Goal: Check status

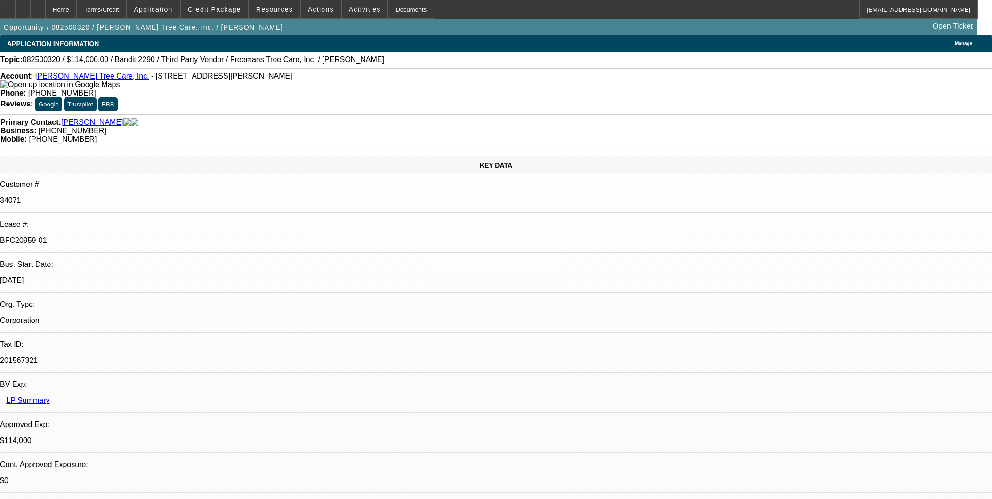
select select "0"
select select "6"
select select "0"
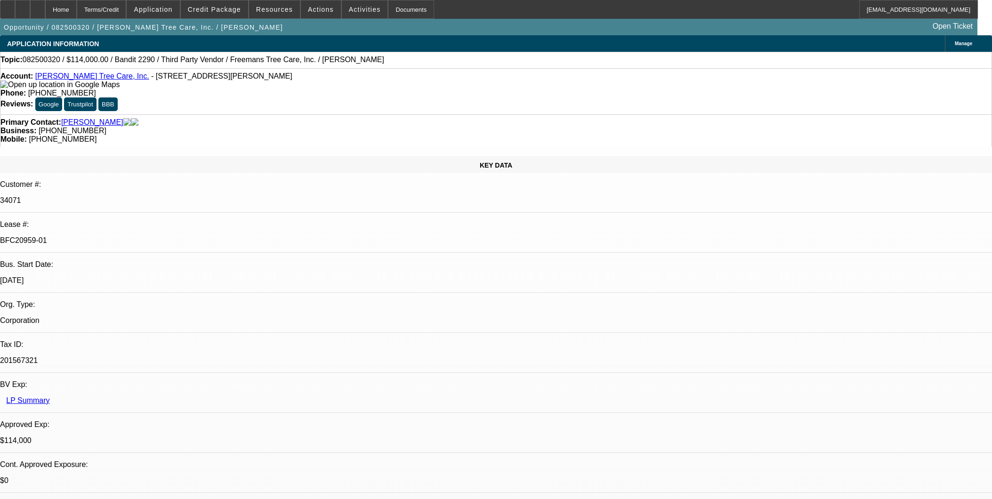
select select "0"
select select "6"
select select "0"
select select "2"
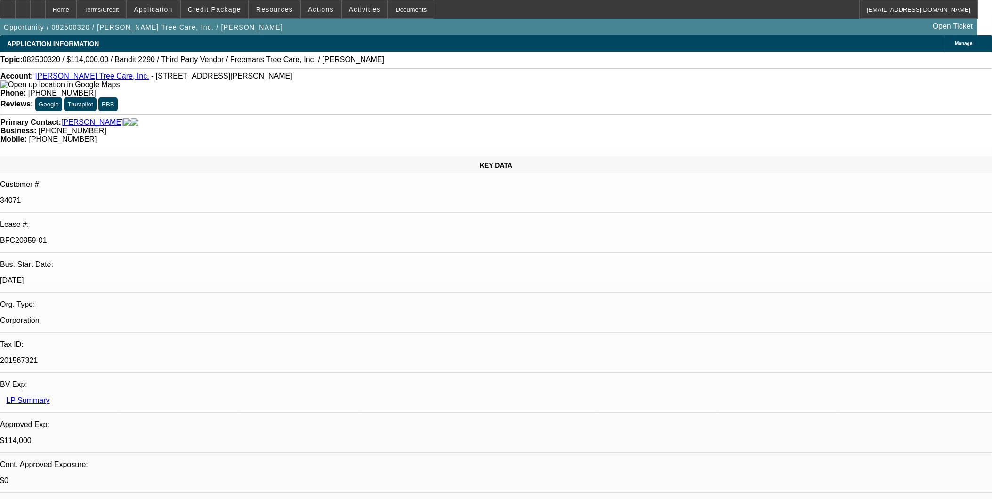
select select "2"
select select "0"
select select "6"
select select "0"
select select "2"
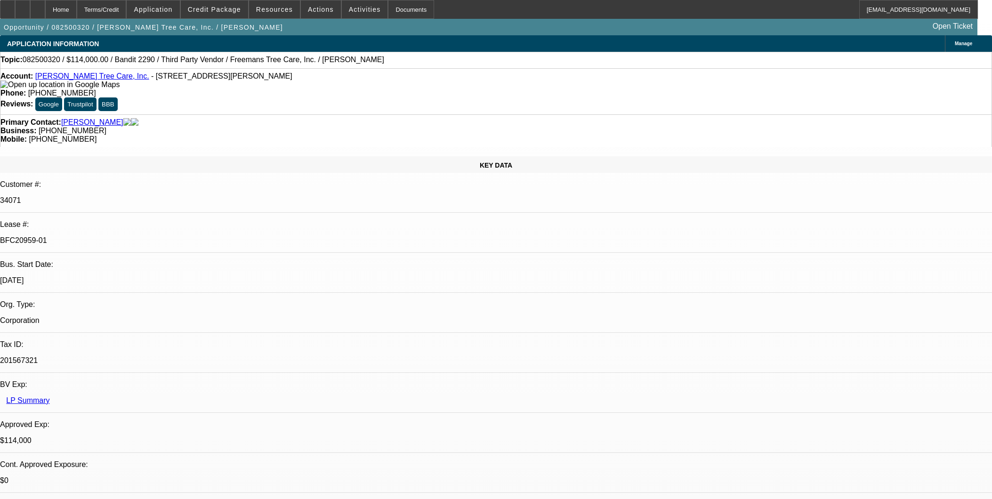
select select "2"
select select "0"
select select "6"
click at [45, 6] on div at bounding box center [37, 9] width 15 height 19
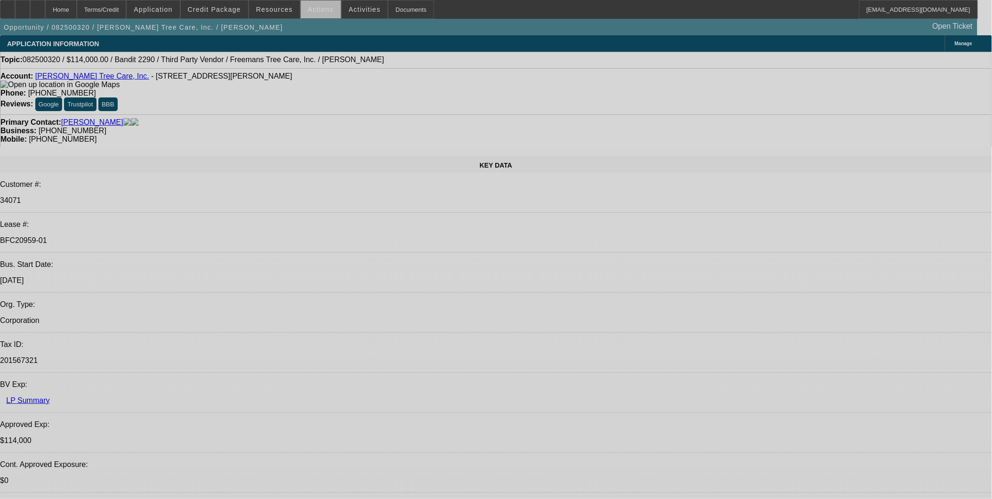
select select "0"
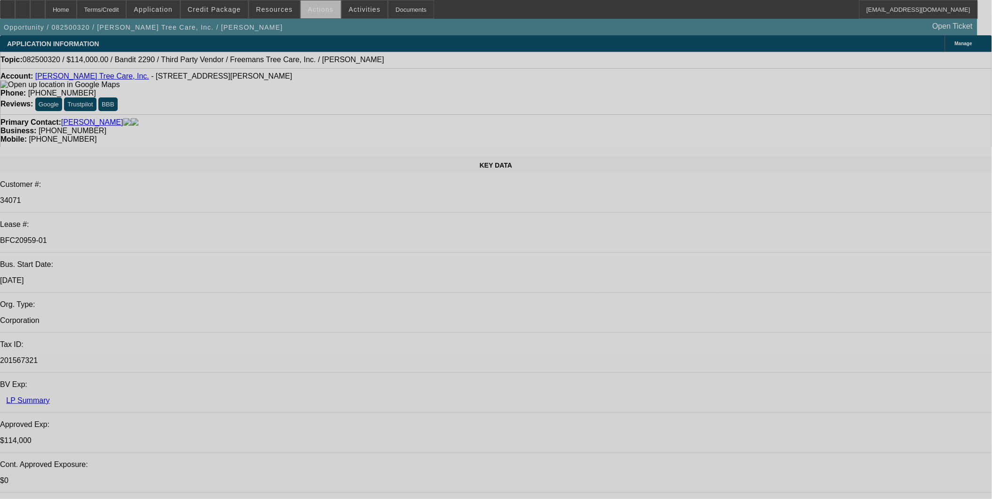
select select "0"
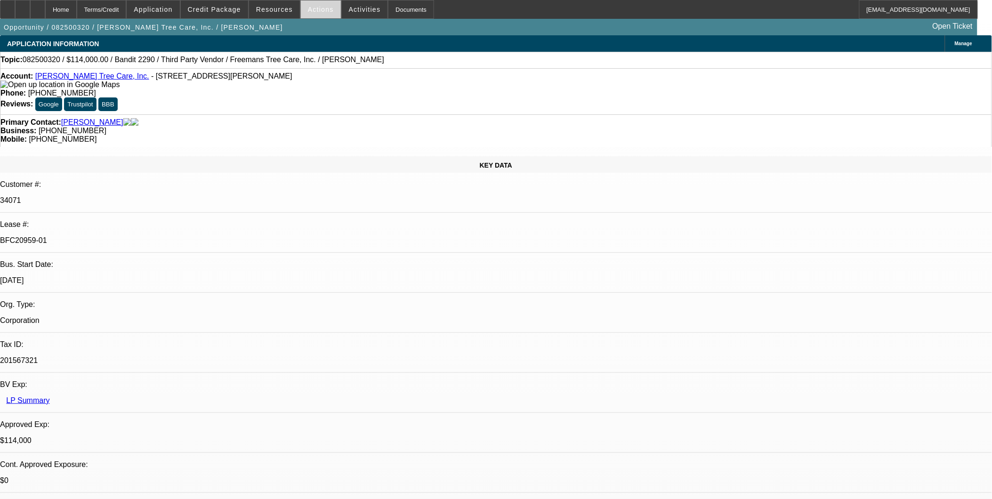
select select "0"
select select "2"
select select "0"
select select "2"
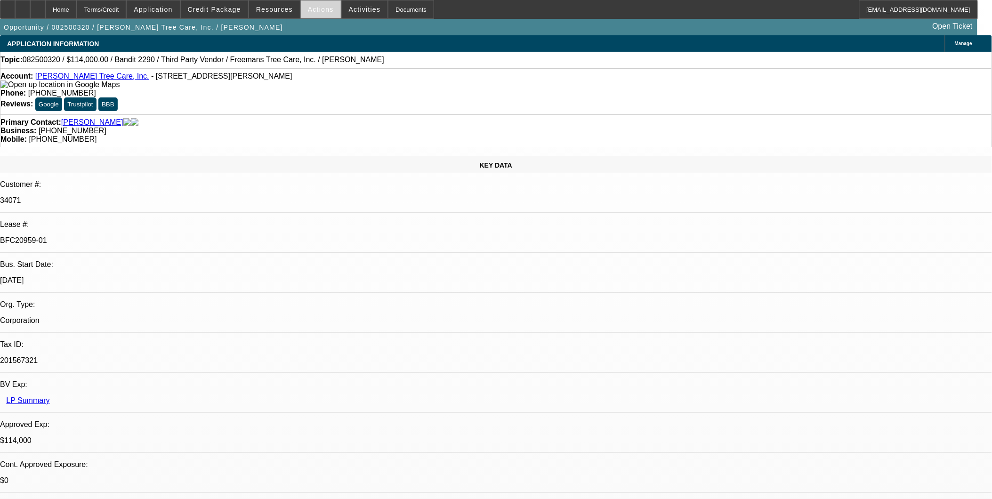
select select "0"
select select "1"
select select "6"
select select "1"
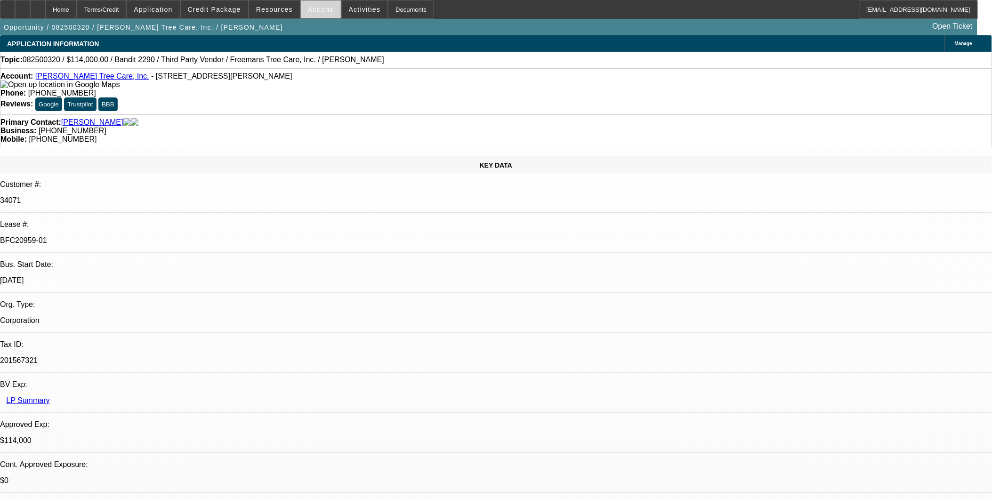
select select "1"
select select "6"
select select "1"
select select "2"
select select "6"
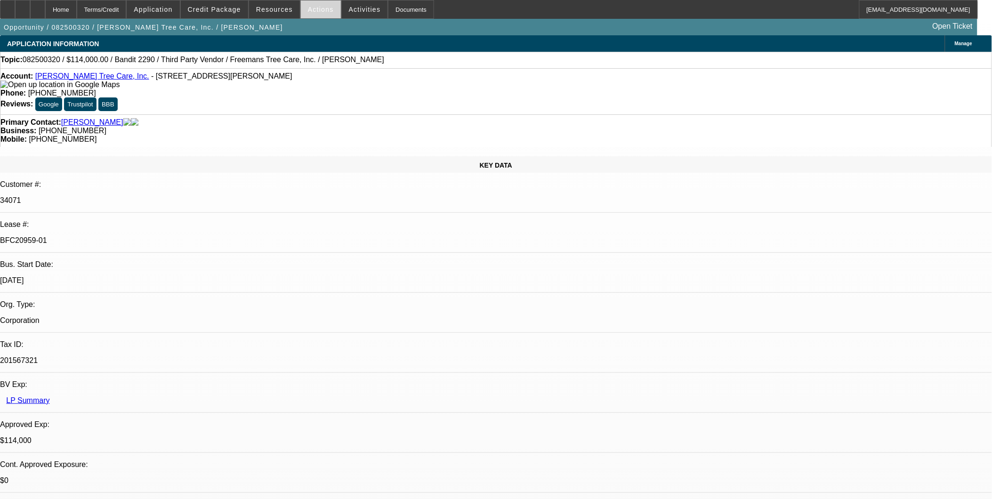
select select "1"
select select "2"
select select "6"
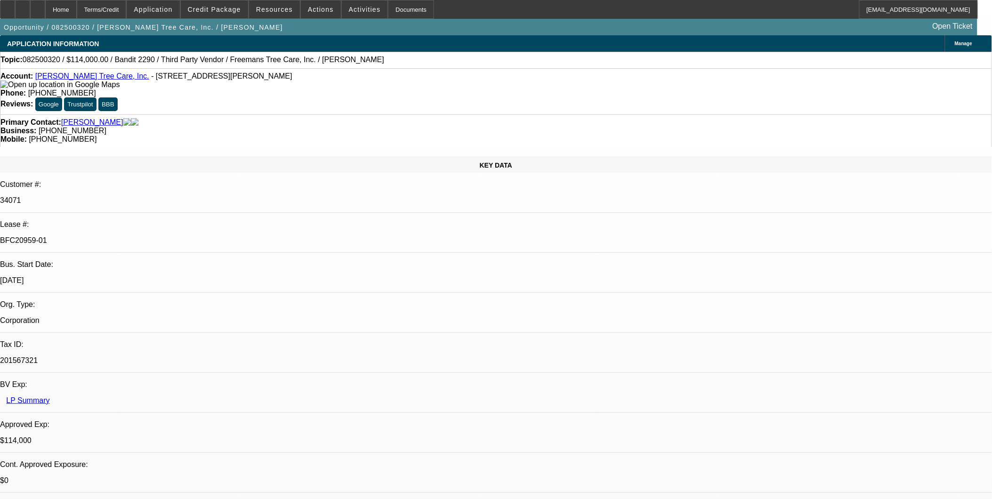
drag, startPoint x: 565, startPoint y: 109, endPoint x: 551, endPoint y: 107, distance: 14.2
click at [551, 114] on div "Primary Contact: Freeman, Charles Business: (770) 442-1480 Mobile: (404) 401-09…" at bounding box center [496, 130] width 992 height 32
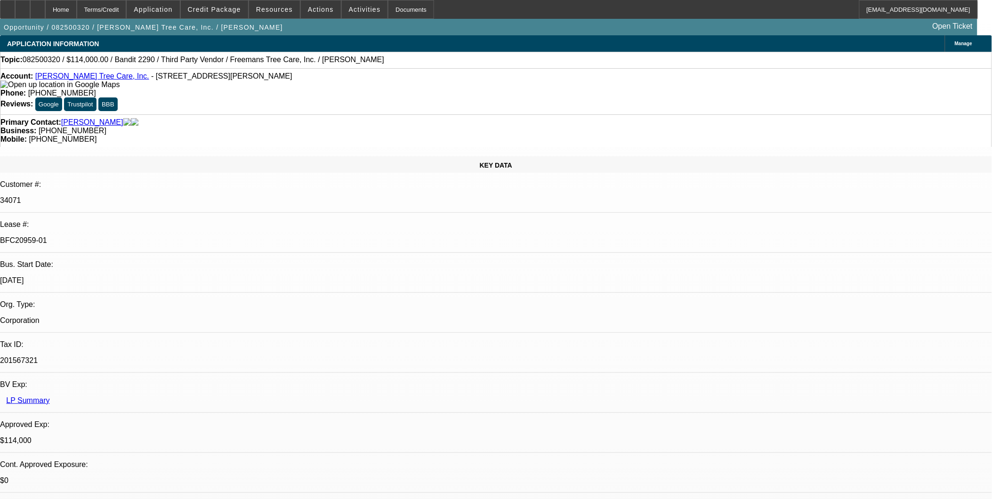
drag, startPoint x: 759, startPoint y: 203, endPoint x: 775, endPoint y: 215, distance: 20.2
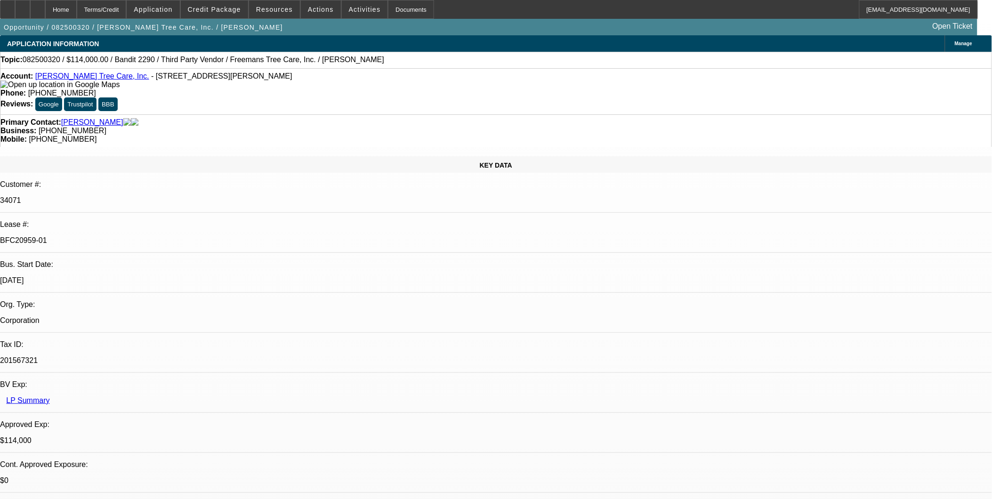
scroll to position [0, 0]
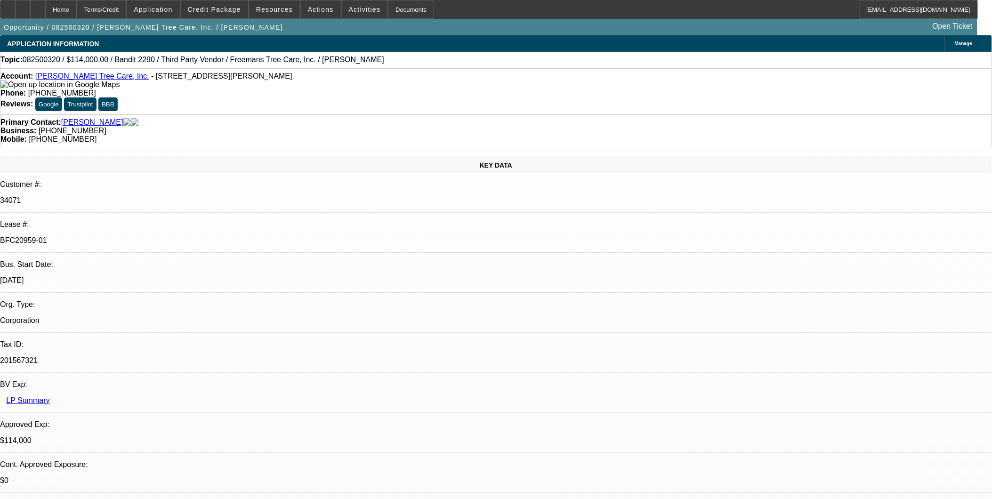
click at [45, 14] on div at bounding box center [37, 9] width 15 height 19
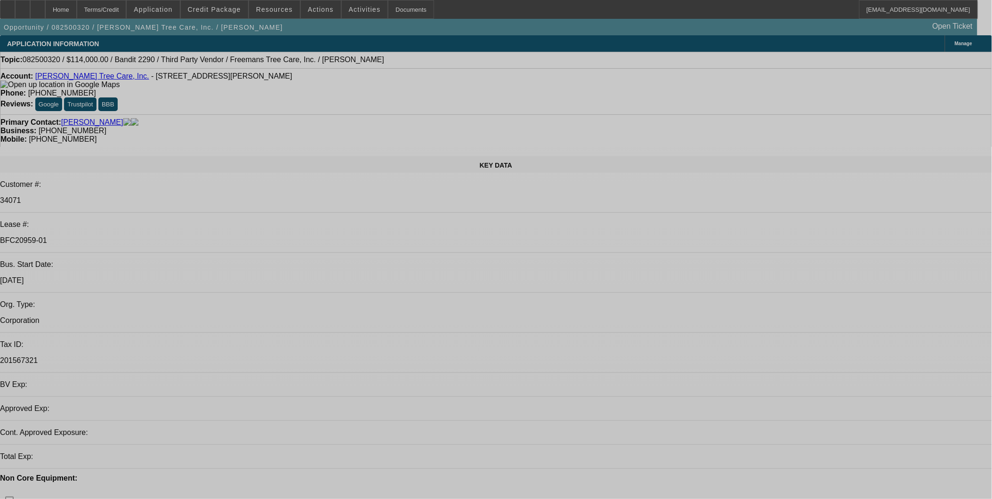
select select "0"
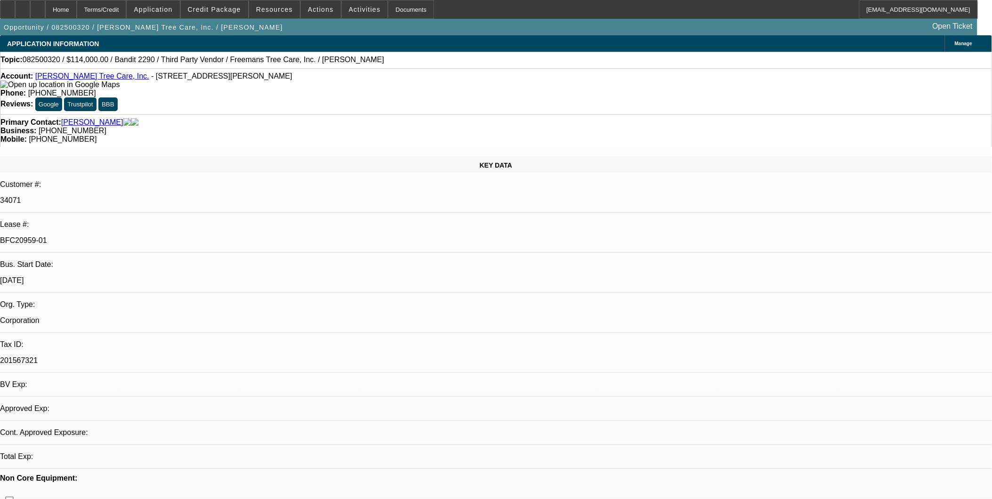
select select "0"
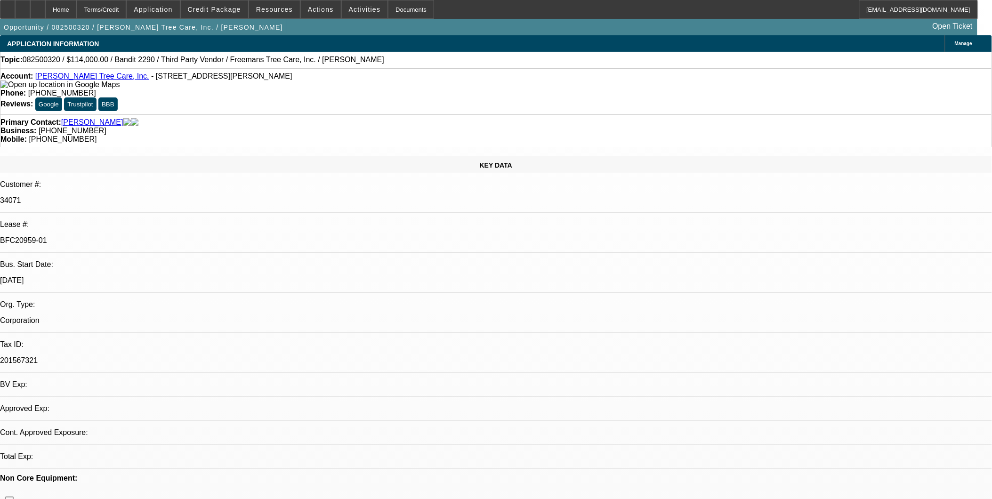
select select "2"
select select "0"
select select "2"
select select "0"
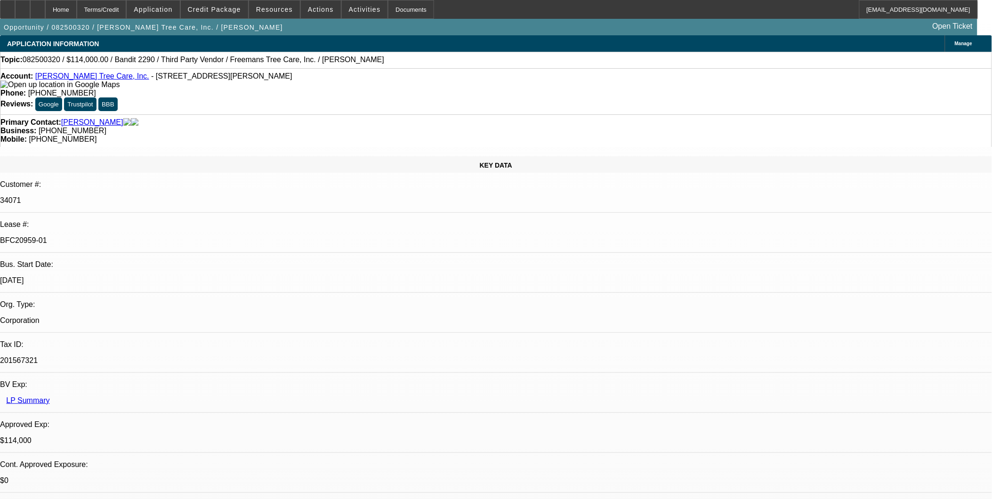
select select "1"
select select "6"
select select "1"
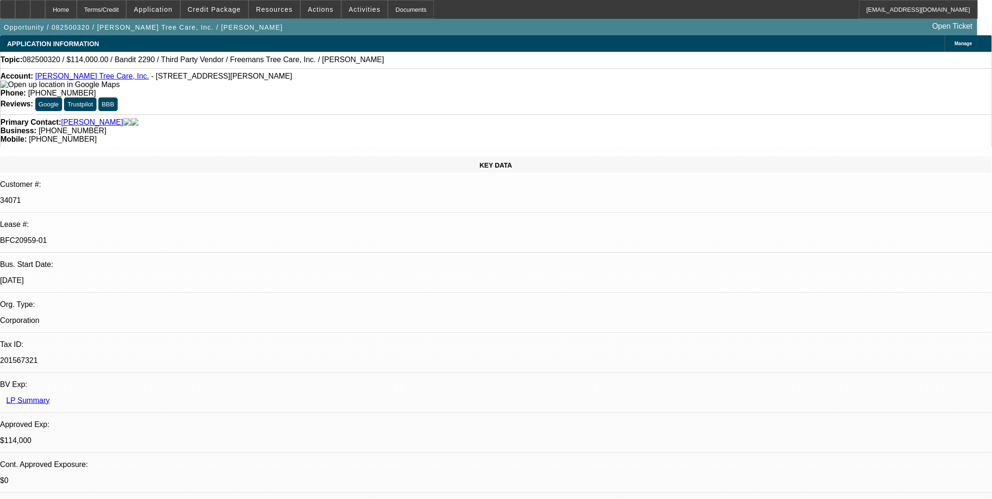
select select "6"
select select "1"
select select "2"
select select "6"
select select "1"
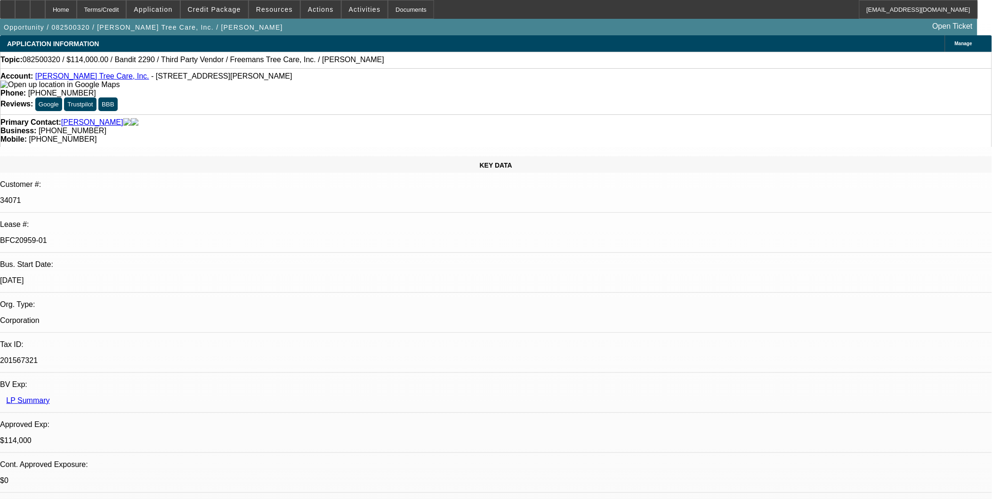
select select "2"
select select "6"
select select "0"
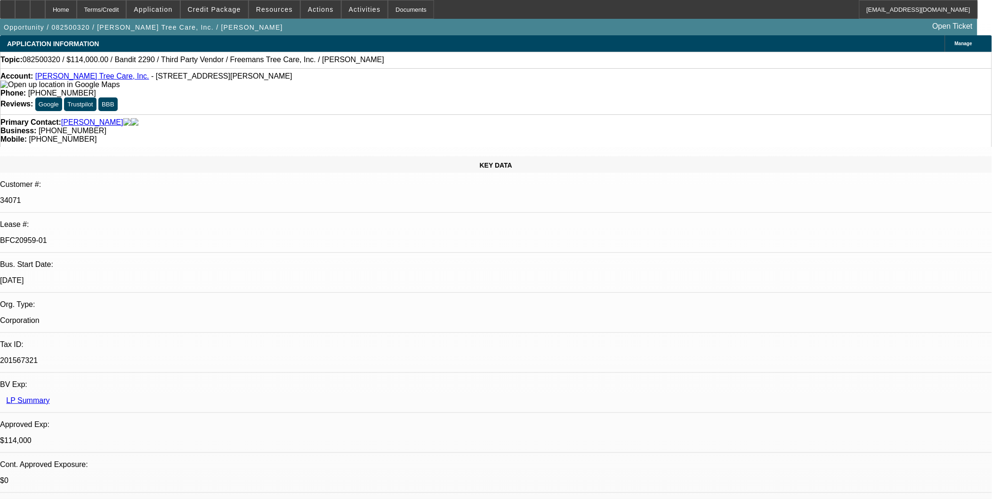
select select "0"
select select "2"
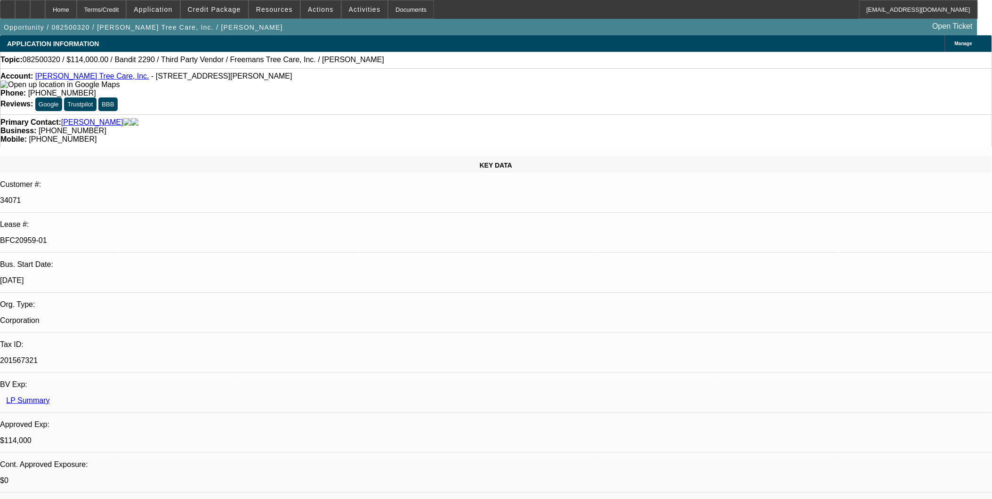
select select "0"
select select "2"
select select "0"
select select "1"
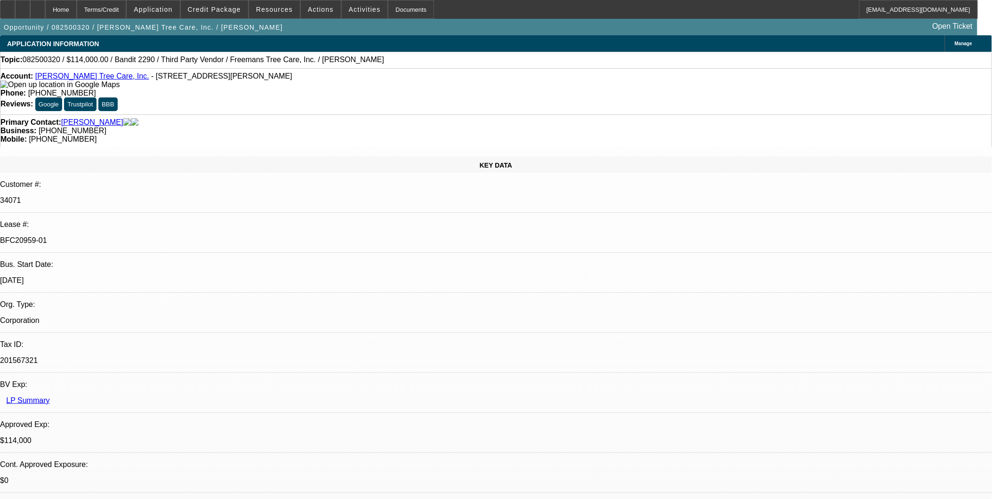
select select "1"
select select "6"
select select "1"
select select "6"
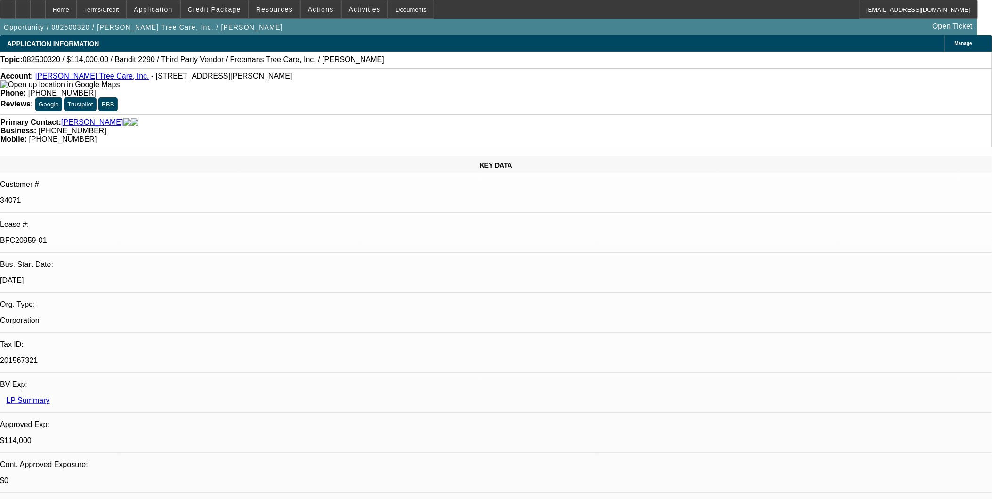
select select "1"
select select "2"
select select "6"
select select "1"
select select "2"
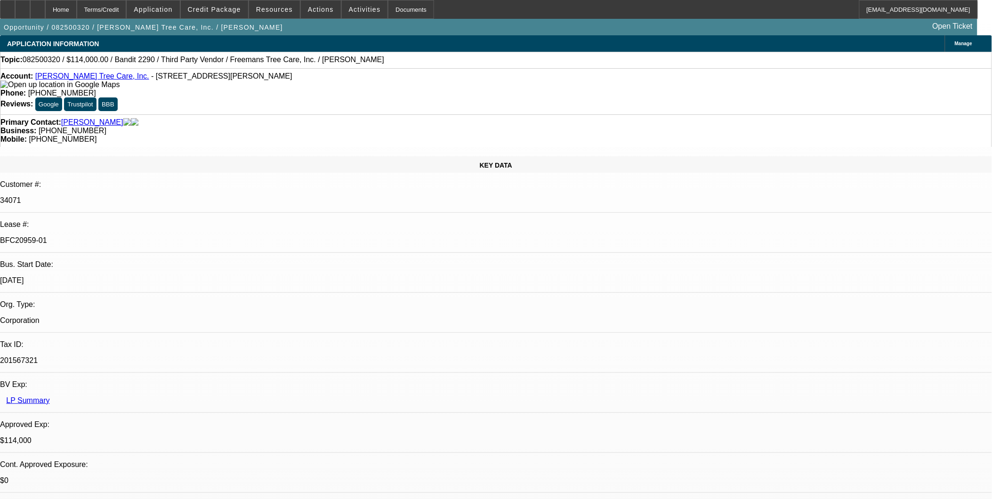
select select "6"
